Goal: Browse casually

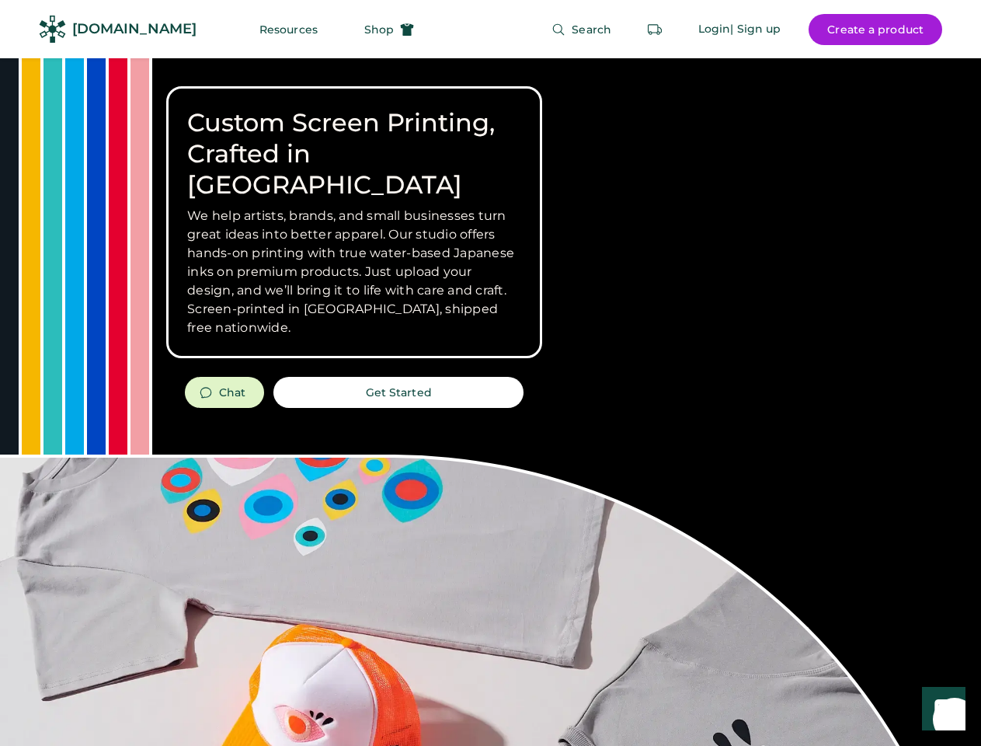
click at [490, 373] on div "Custom Screen Printing, Crafted in [GEOGRAPHIC_DATA] We help artists, brands, a…" at bounding box center [490, 551] width 981 height 986
click at [490, 402] on div "Custom Screen Printing, Crafted in [GEOGRAPHIC_DATA] We help artists, brands, a…" at bounding box center [490, 551] width 981 height 986
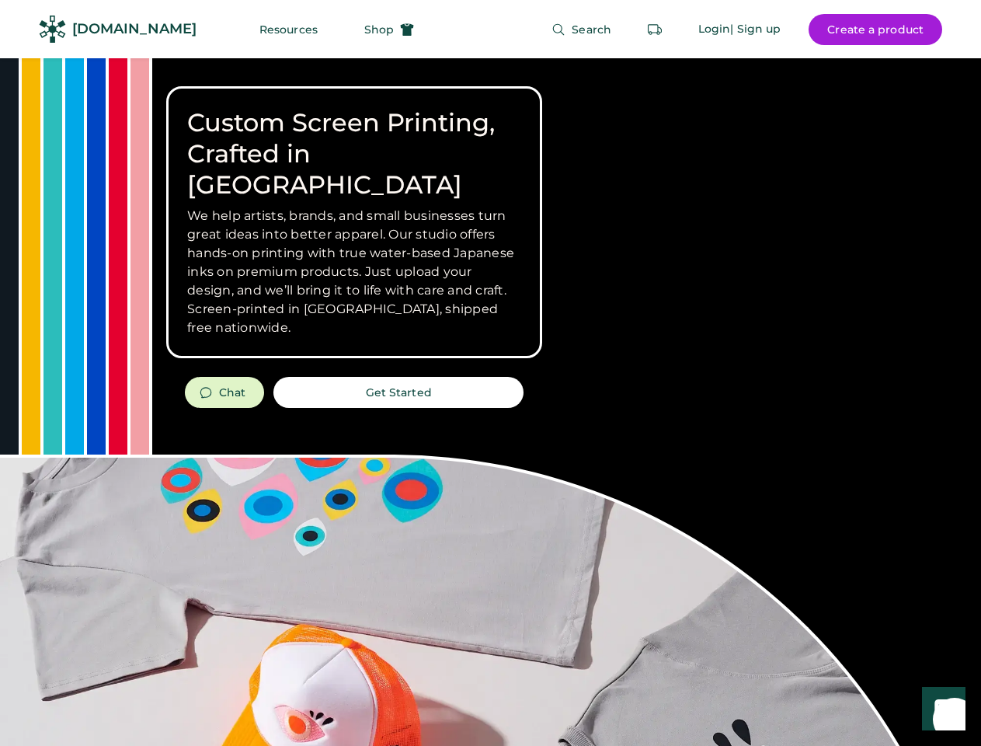
click at [490, 402] on div "Custom Screen Printing, Crafted in [GEOGRAPHIC_DATA] We help artists, brands, a…" at bounding box center [490, 551] width 981 height 986
click at [354, 222] on h3 "We help artists, brands, and small businesses turn great ideas into better appa…" at bounding box center [354, 272] width 334 height 130
click at [354, 207] on h3 "We help artists, brands, and small businesses turn great ideas into better appa…" at bounding box center [354, 272] width 334 height 130
click at [354, 138] on h1 "Custom Screen Printing, Crafted in [GEOGRAPHIC_DATA]" at bounding box center [354, 153] width 334 height 93
